Goal: Task Accomplishment & Management: Use online tool/utility

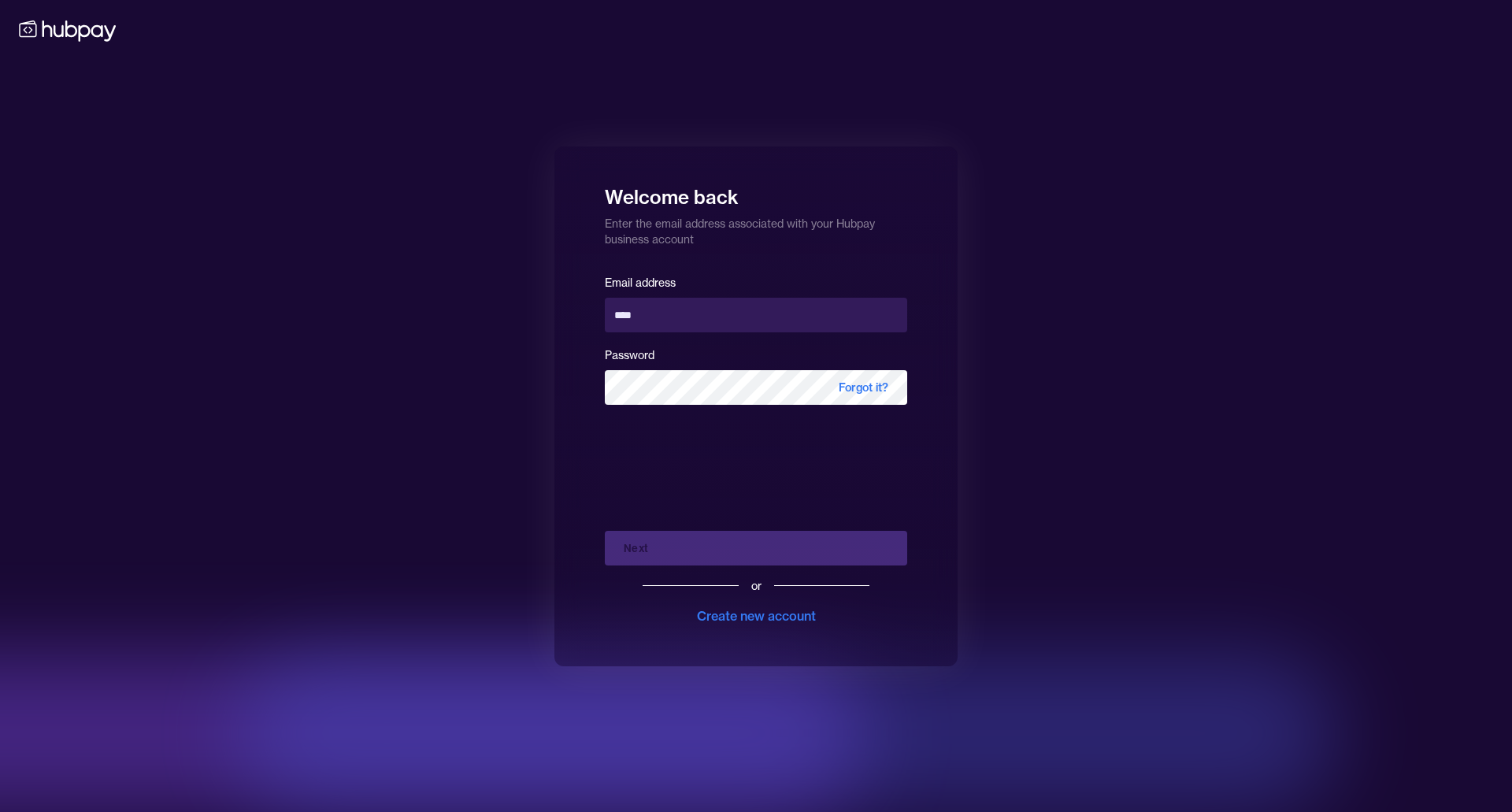
type input "**********"
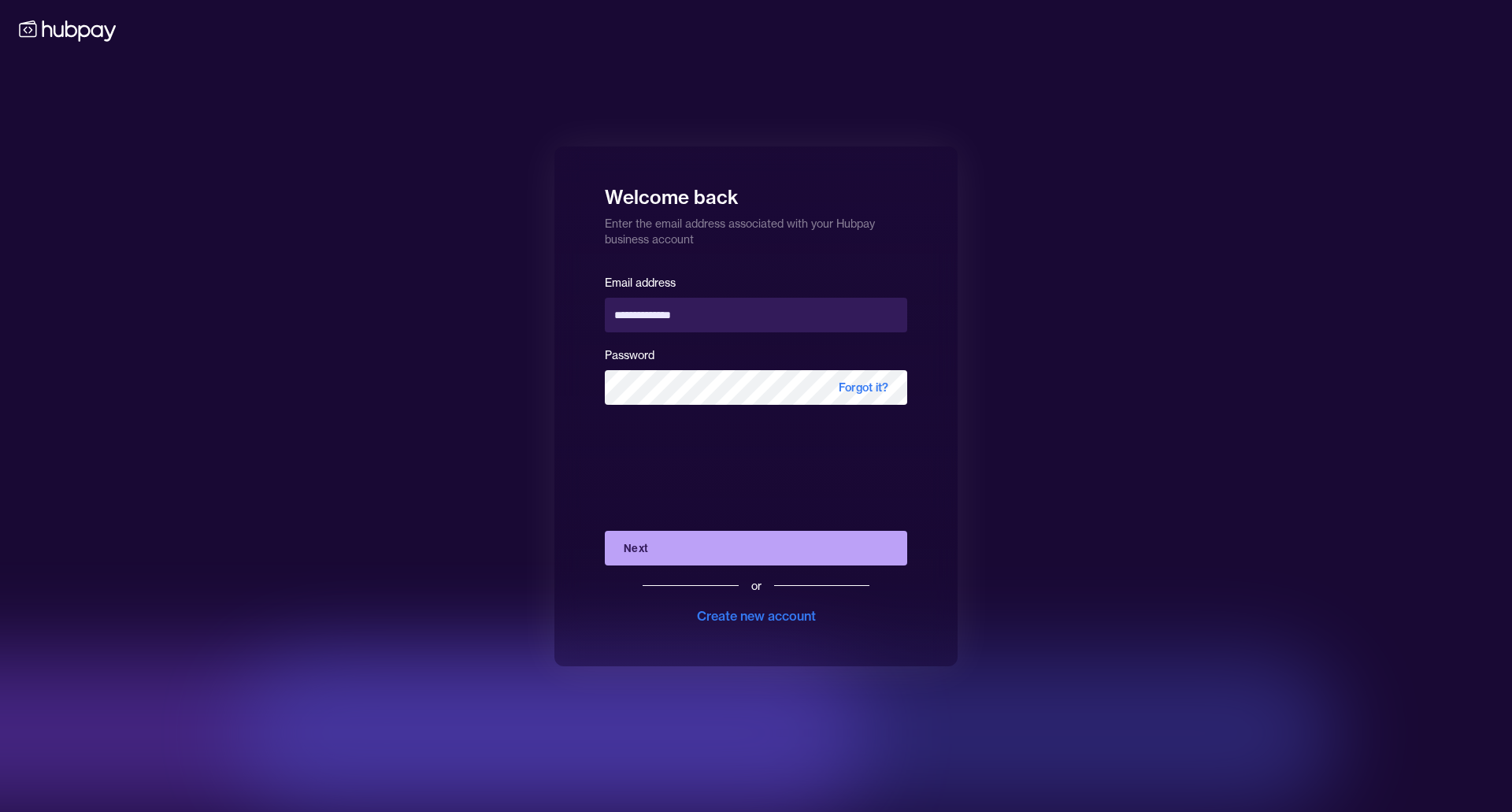
click at [760, 545] on button "Next" at bounding box center [756, 548] width 302 height 35
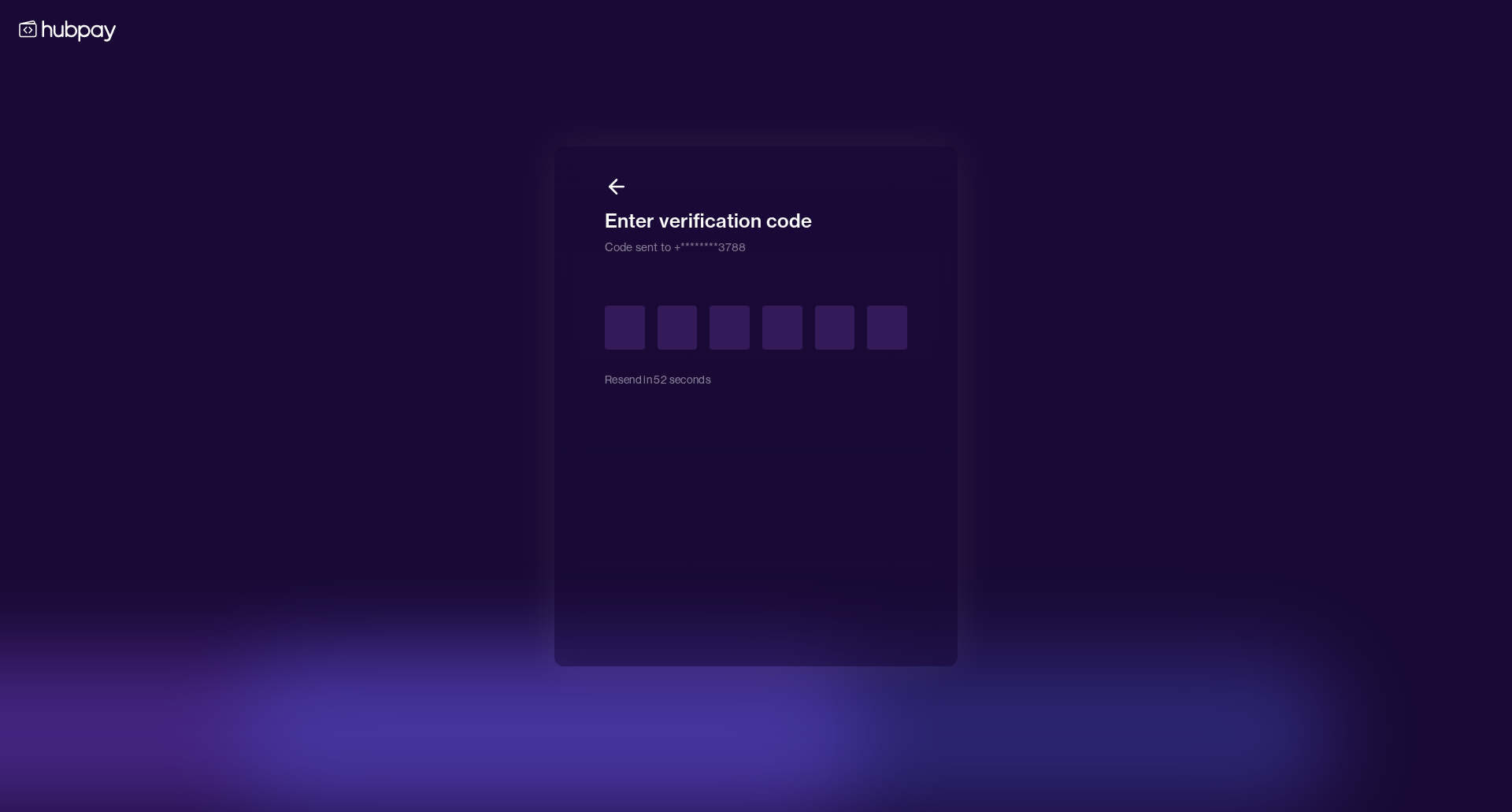
type input "*"
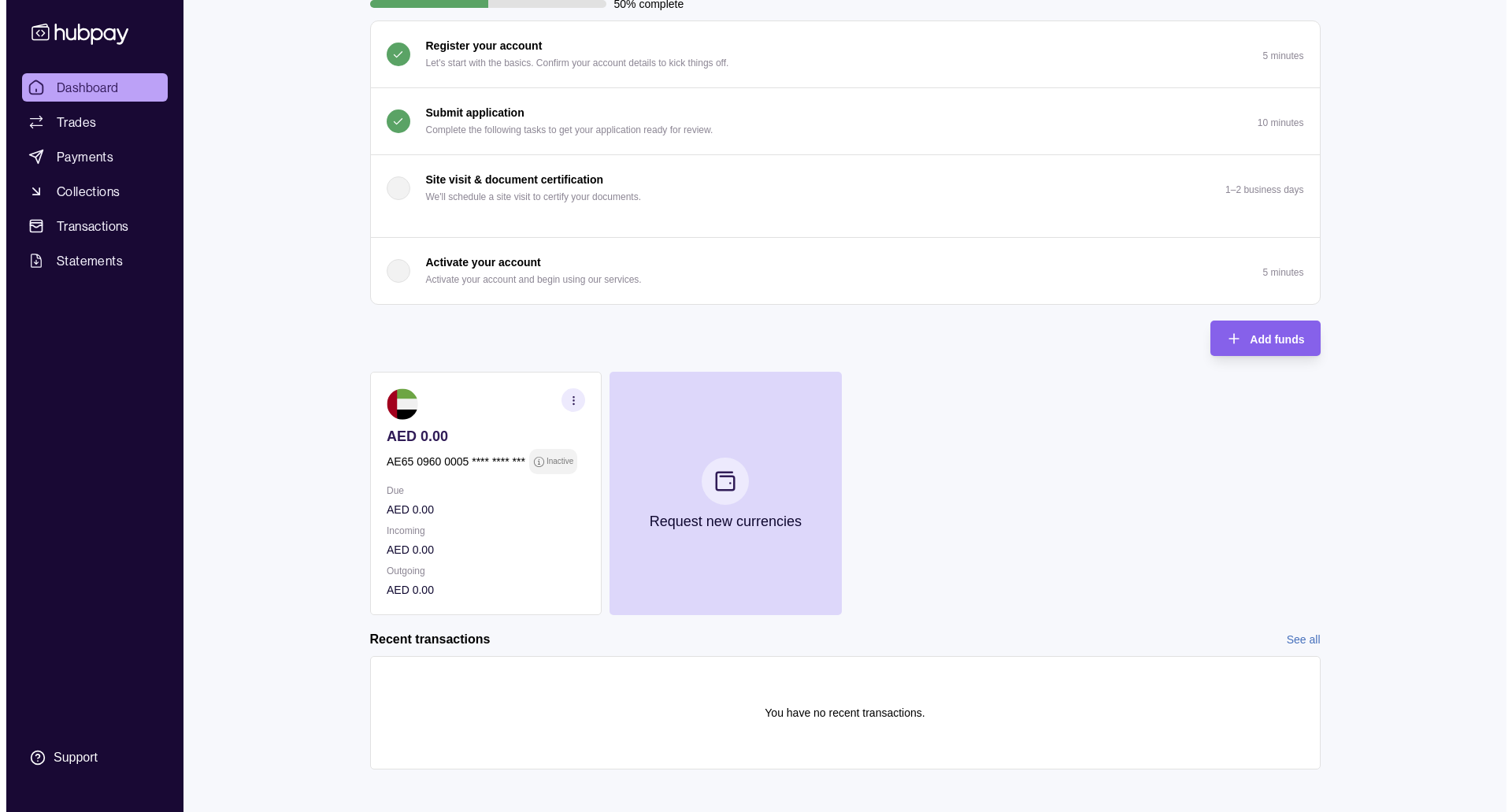
scroll to position [144, 0]
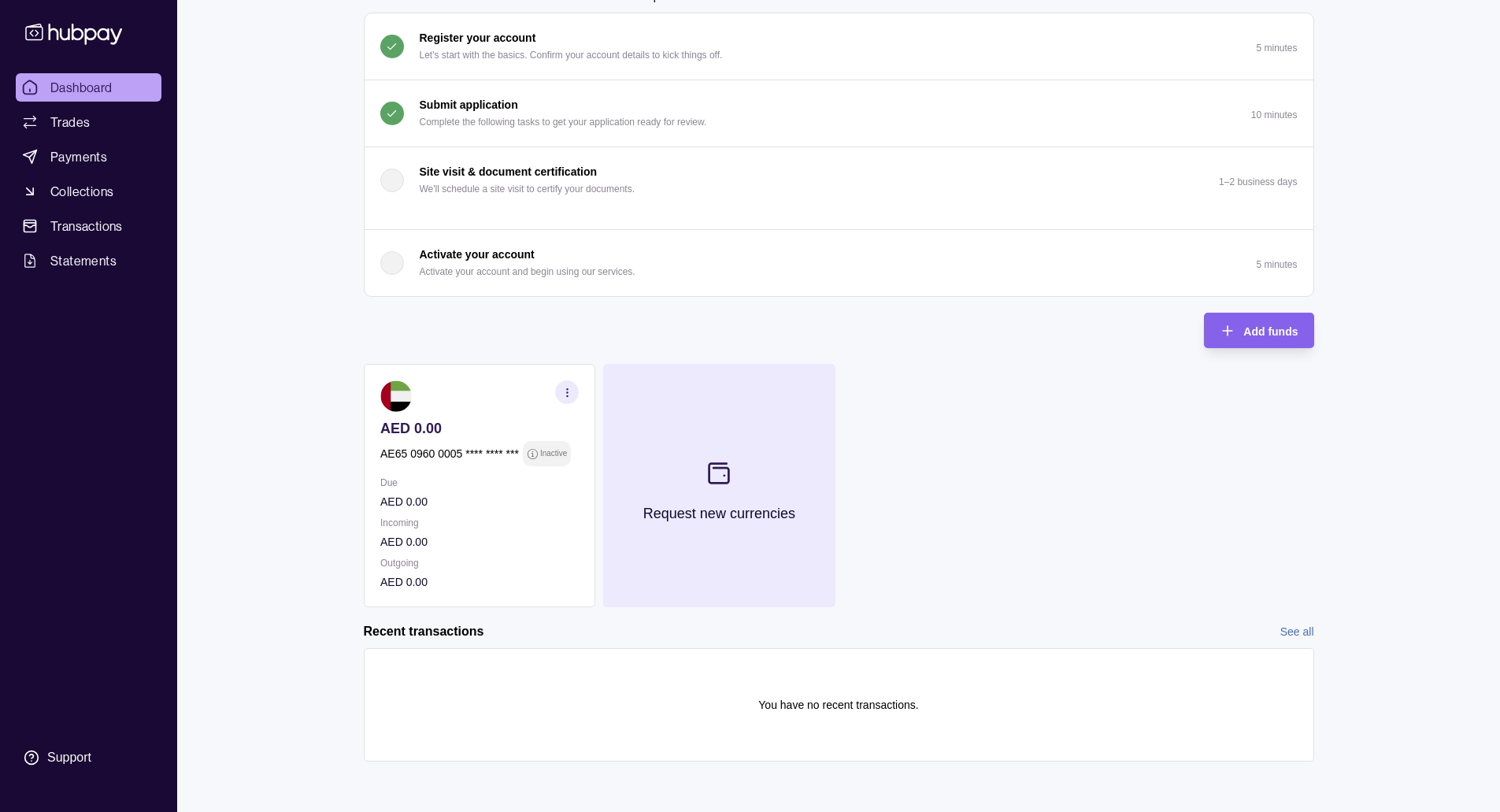
click at [697, 520] on p "Request new currencies" at bounding box center [718, 513] width 152 height 17
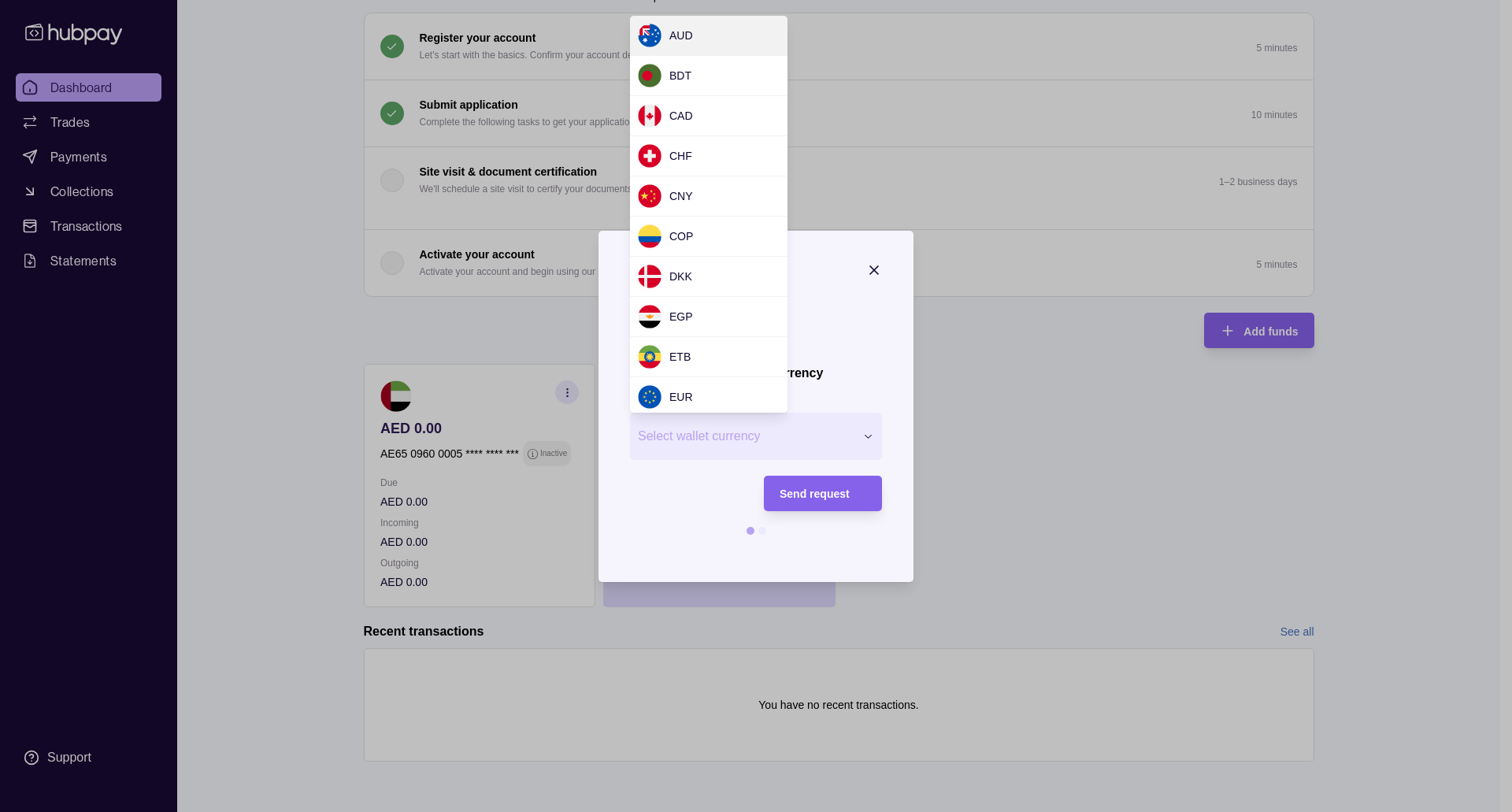
click at [795, 811] on div "Request new currency Wallet * Select wallet currency *** *** *** *** *** *** **…" at bounding box center [750, 812] width 1500 height 0
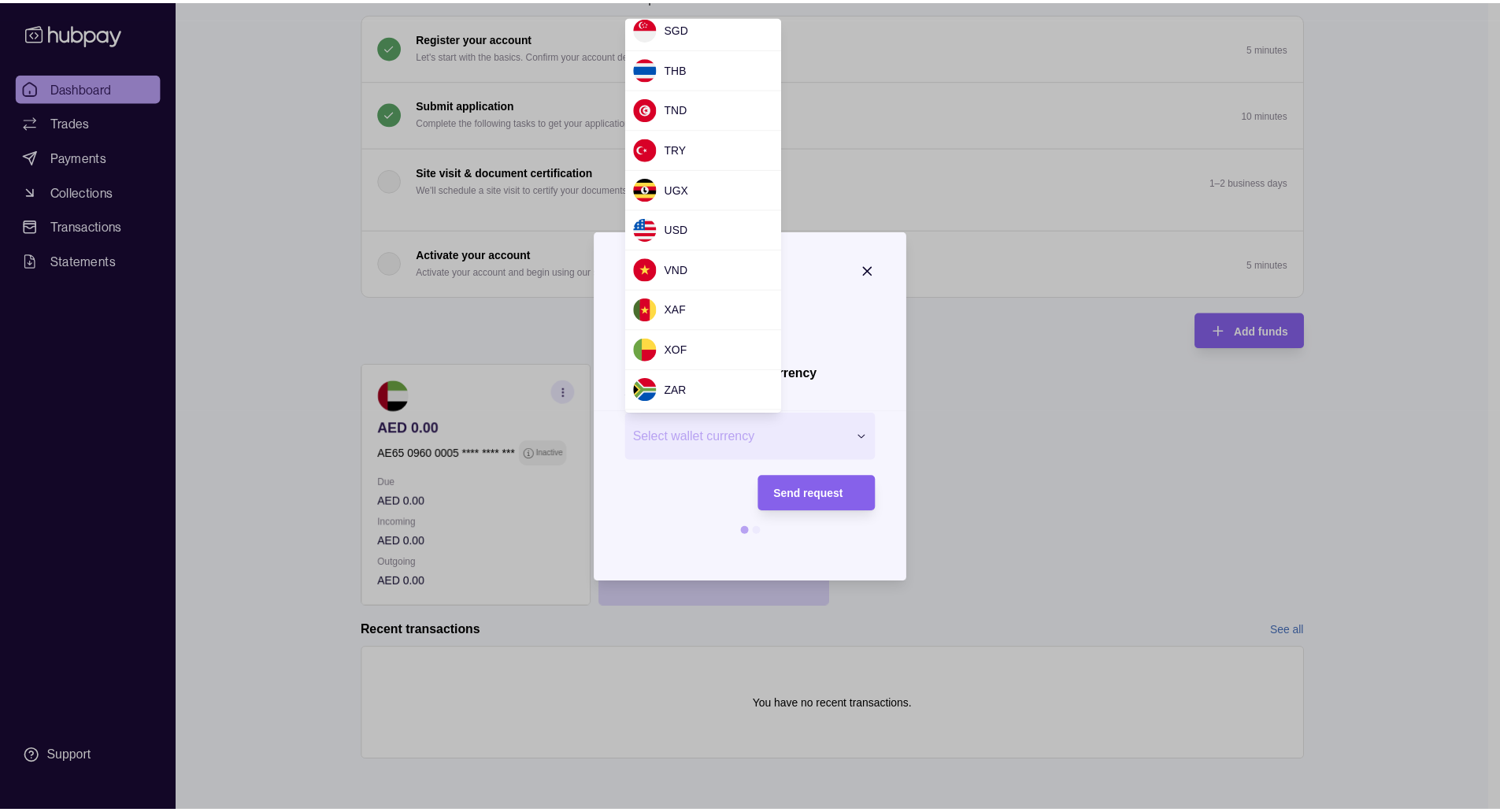
scroll to position [1410, 0]
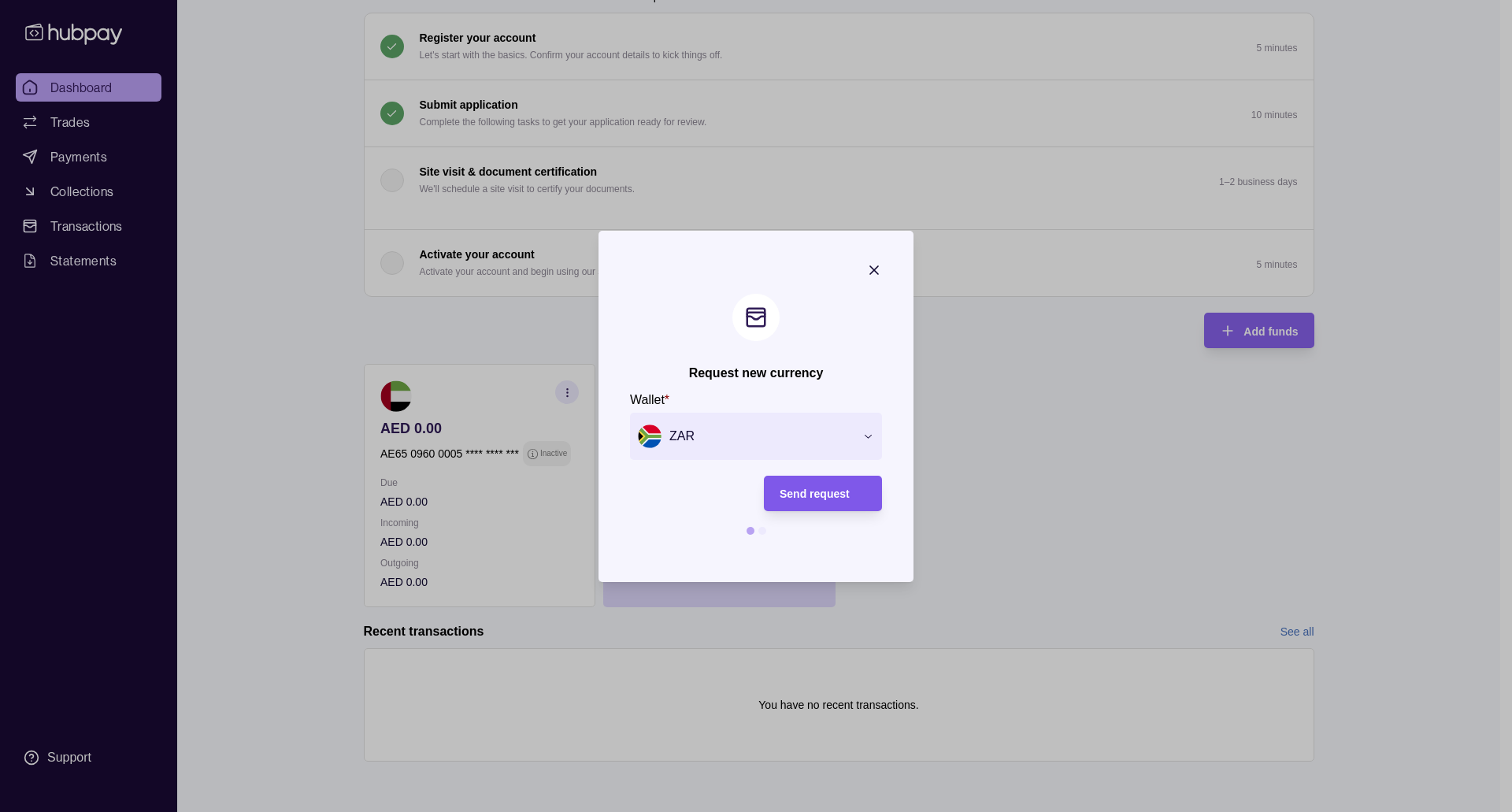
click at [823, 483] on div "Send request" at bounding box center [823, 492] width 86 height 19
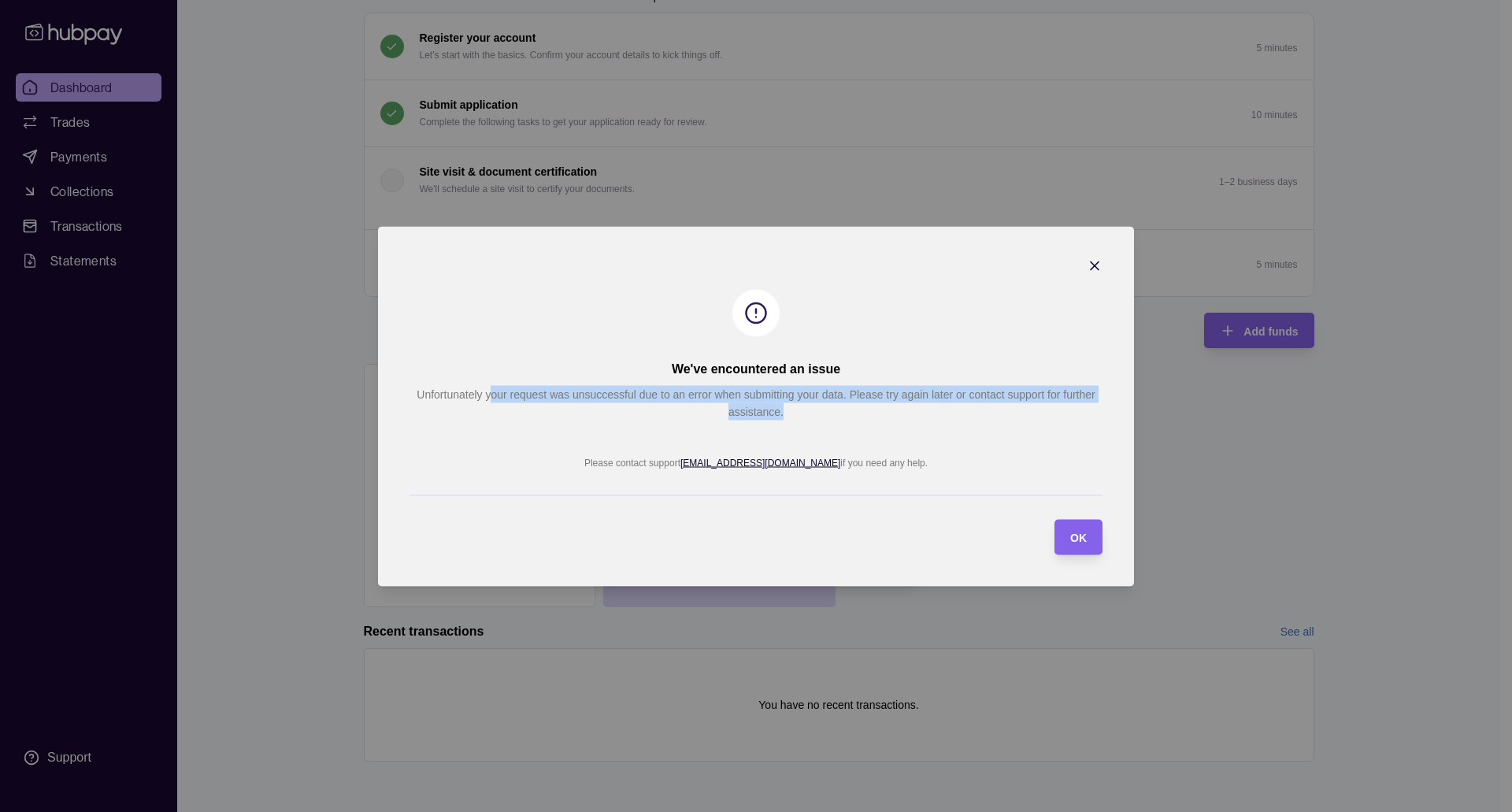
drag, startPoint x: 490, startPoint y: 396, endPoint x: 937, endPoint y: 410, distance: 447.2
click at [937, 410] on p "Unfortunately your request was unsuccessful due to an error when submitting you…" at bounding box center [756, 402] width 693 height 35
click at [1073, 534] on span "OK" at bounding box center [1078, 538] width 16 height 13
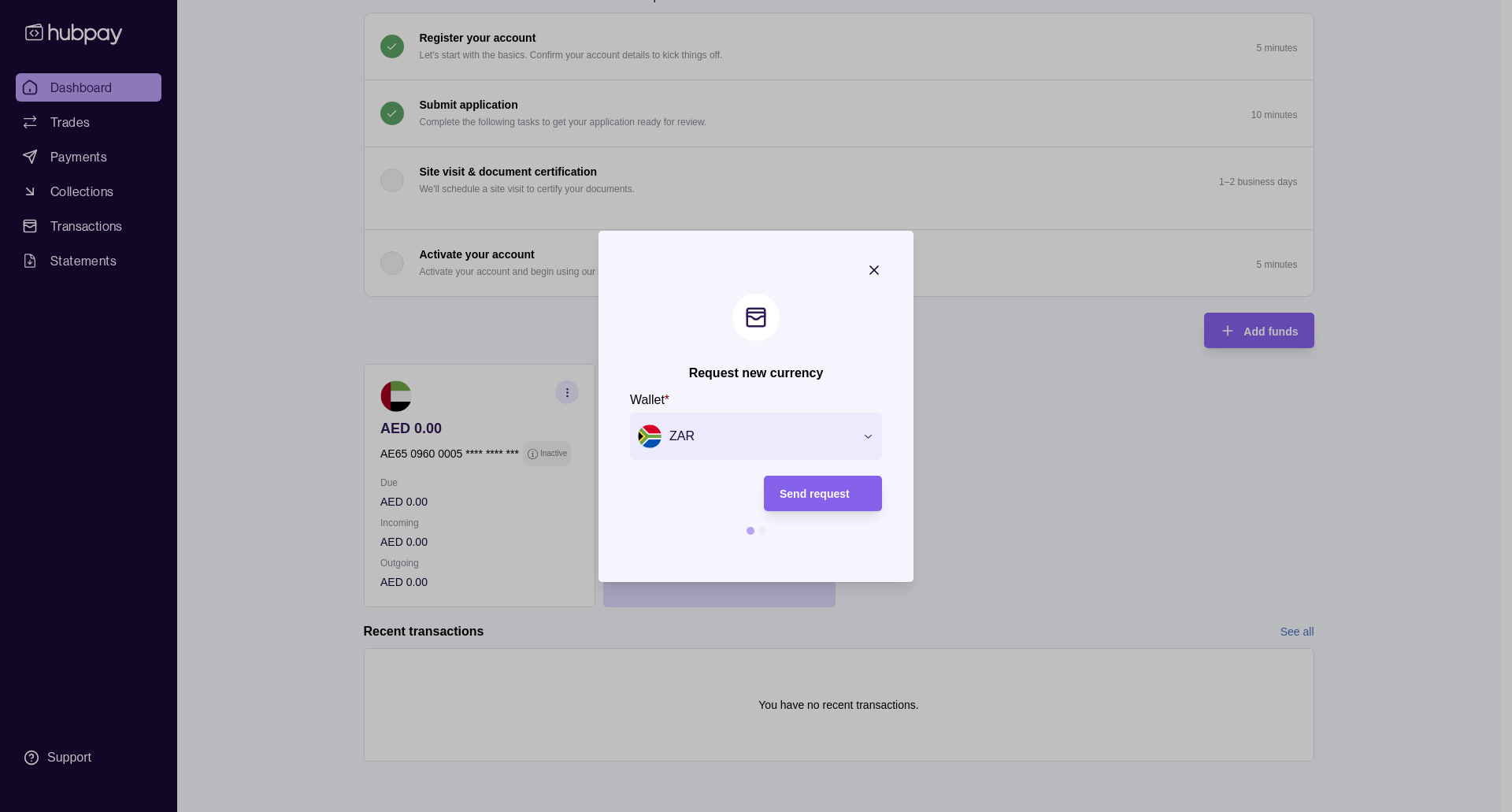
click at [878, 267] on icon "button" at bounding box center [874, 269] width 15 height 15
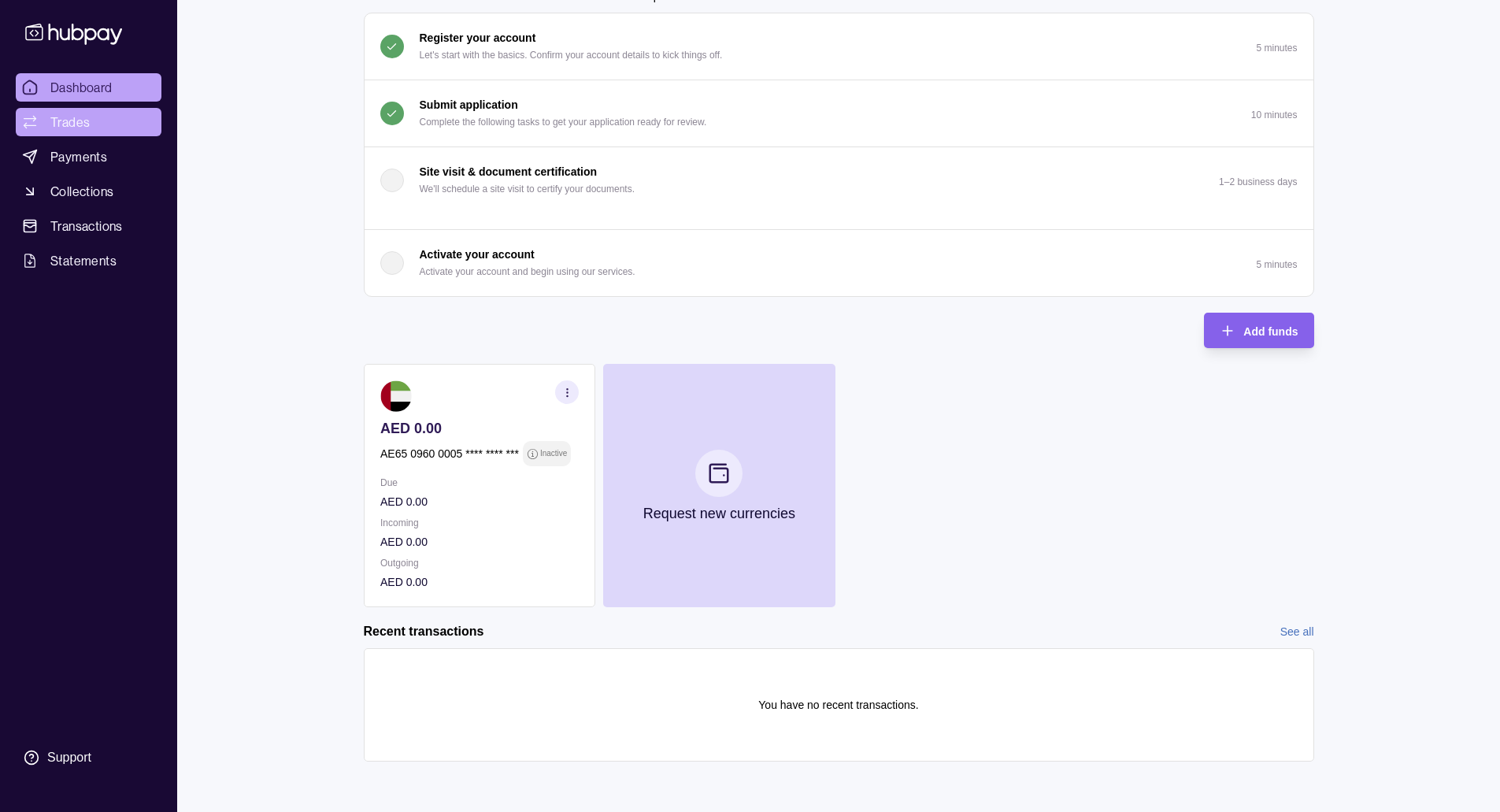
click at [74, 118] on span "Trades" at bounding box center [70, 121] width 40 height 19
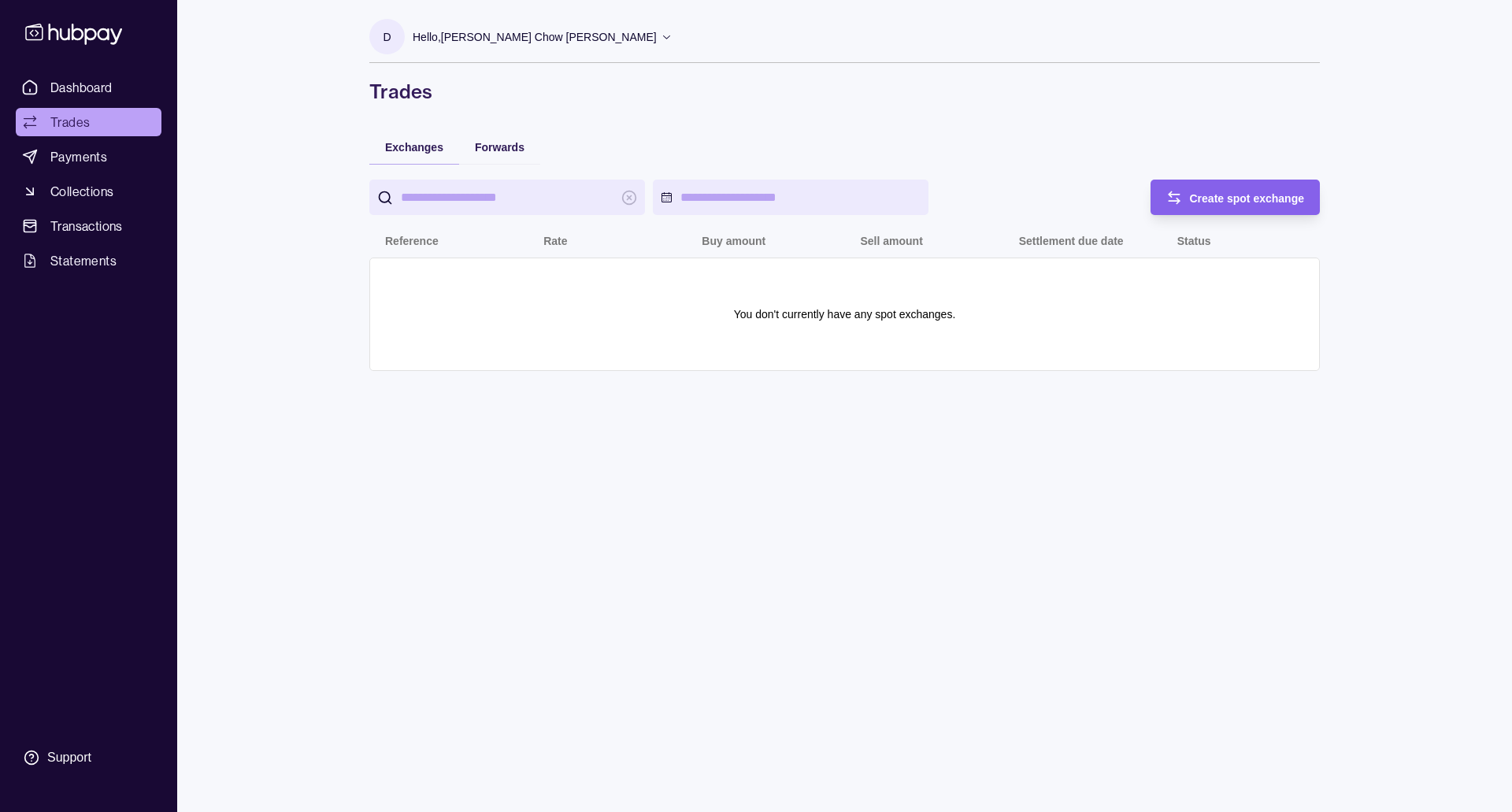
click at [85, 159] on span "Payments" at bounding box center [78, 156] width 57 height 19
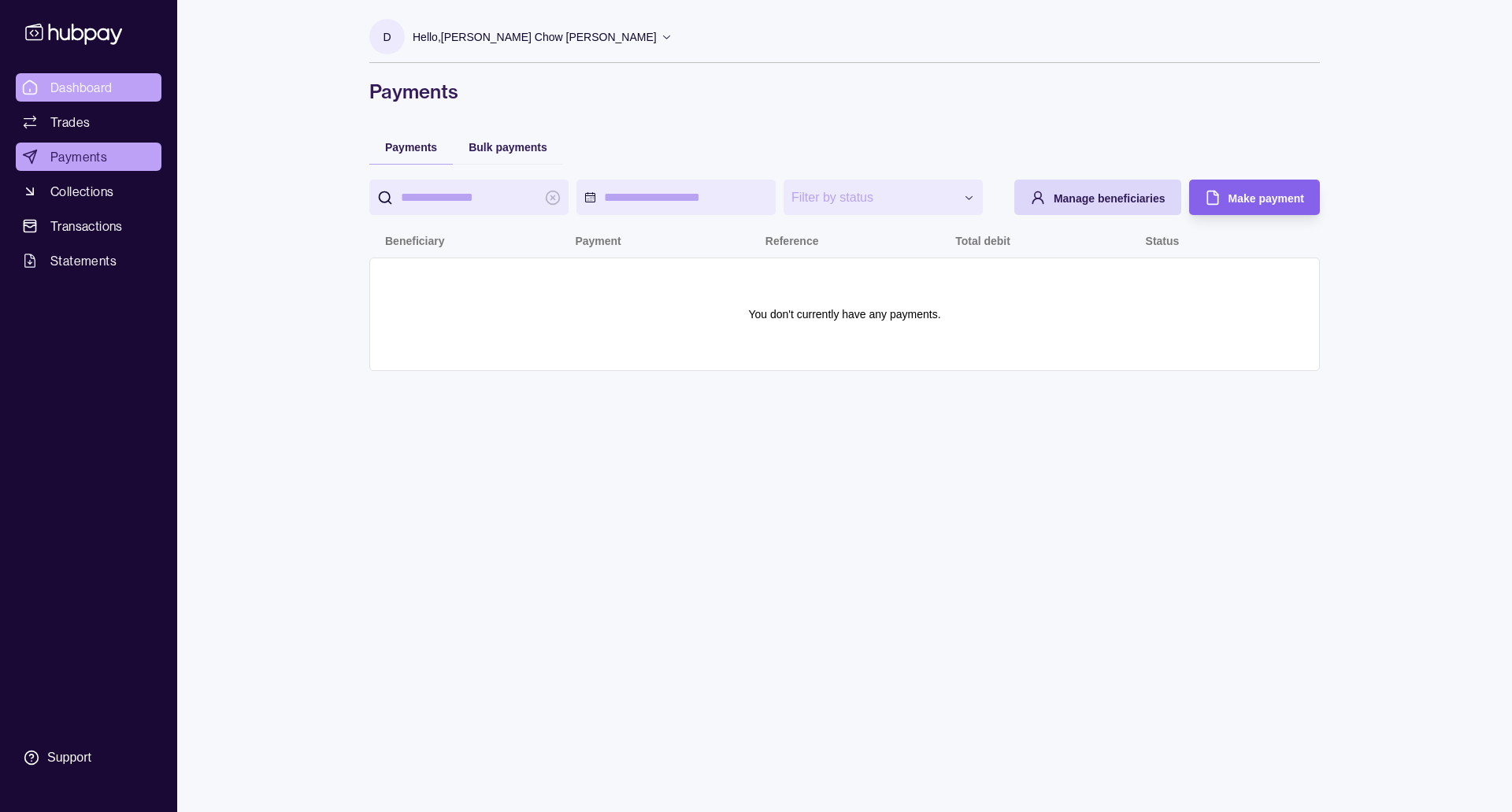
click at [96, 80] on span "Dashboard" at bounding box center [81, 86] width 62 height 19
